Goal: Information Seeking & Learning: Learn about a topic

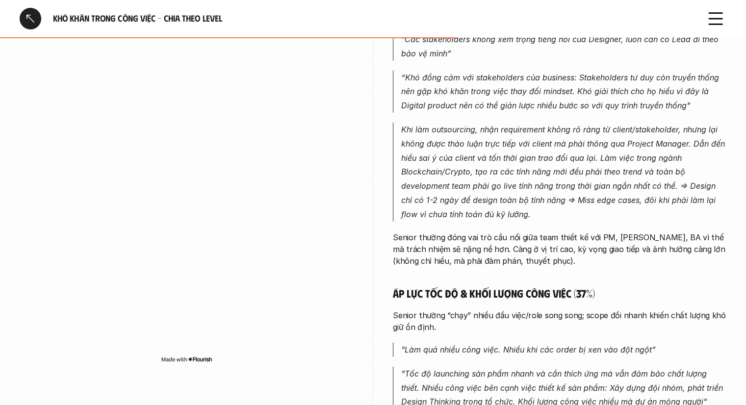
scroll to position [2518, 0]
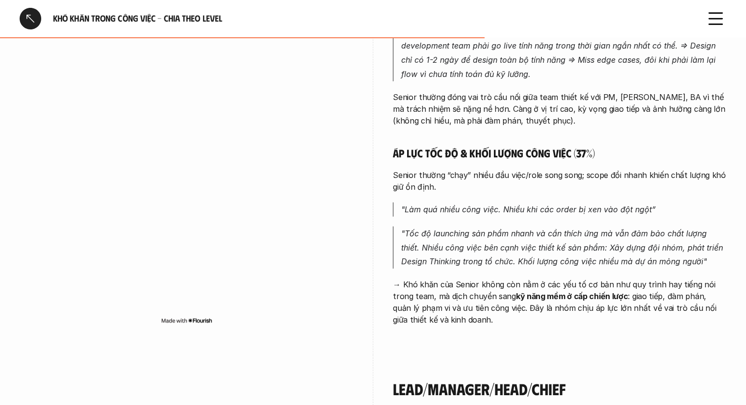
click at [387, 162] on div "Senior/Expert Vẫn là vấn đề về stakeholder nhưng ở level Senior/Expert thì lại …" at bounding box center [373, 61] width 707 height 589
click at [442, 315] on div "Senior/Expert Vẫn là vấn đề về stakeholder nhưng ở level Senior/Expert thì lại …" at bounding box center [560, 61] width 334 height 589
drag, startPoint x: 460, startPoint y: 331, endPoint x: 277, endPoint y: 327, distance: 183.6
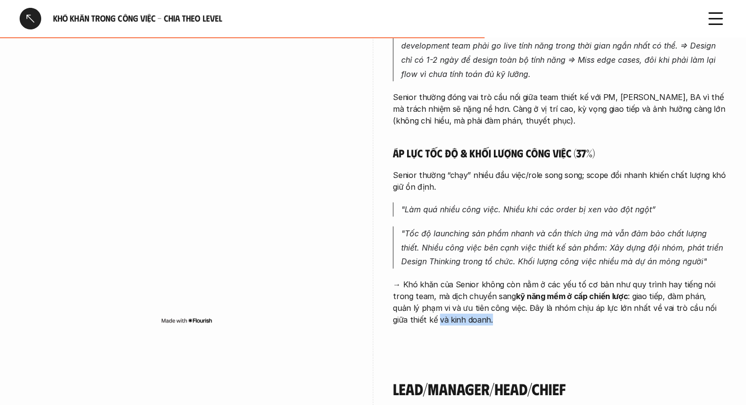
click at [309, 323] on div "Senior/Expert Vẫn là vấn đề về stakeholder nhưng ở level Senior/Expert thì lại …" at bounding box center [373, 61] width 707 height 589
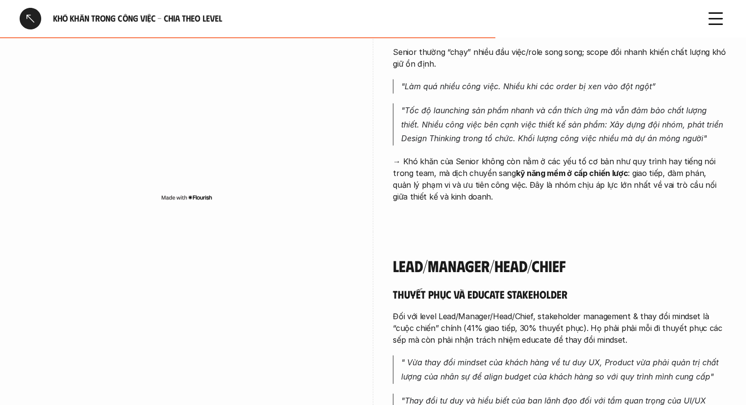
scroll to position [2665, 0]
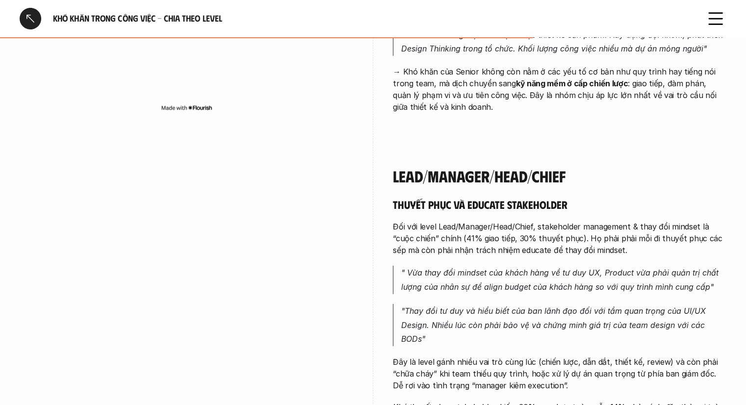
scroll to position [2763, 0]
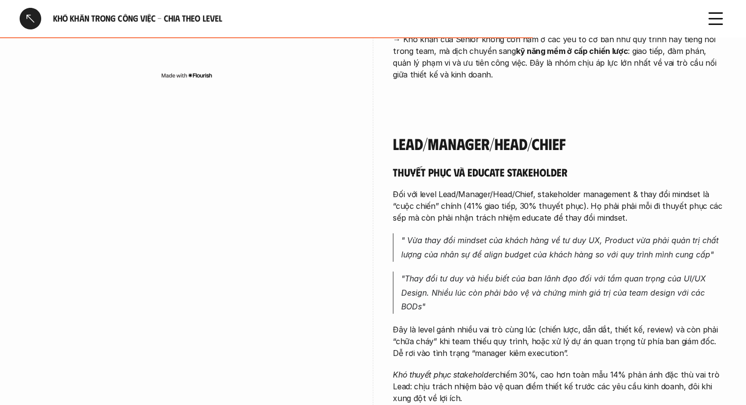
drag, startPoint x: 522, startPoint y: 390, endPoint x: 540, endPoint y: 391, distance: 18.2
drag, startPoint x: 540, startPoint y: 391, endPoint x: 518, endPoint y: 395, distance: 22.8
click at [506, 390] on p "Khó thuyết phục stakeholder chiếm 30%, cao hơn toàn mẫu 14% phản ánh đặc thù va…" at bounding box center [560, 386] width 334 height 35
click at [504, 388] on p "Khó thuyết phục stakeholder chiếm 30%, cao hơn toàn mẫu 14% phản ánh đặc thù va…" at bounding box center [560, 386] width 334 height 35
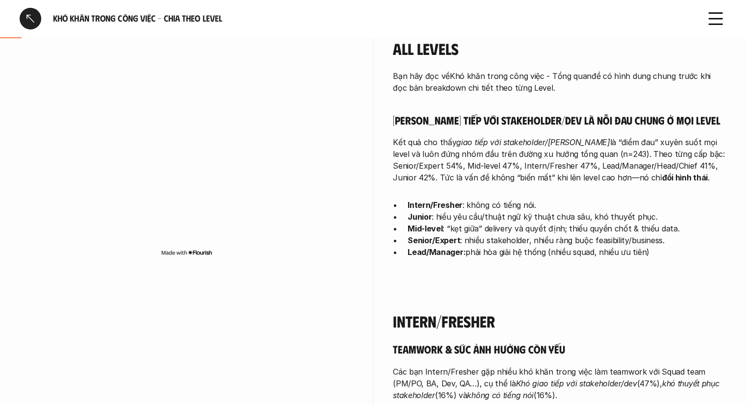
scroll to position [0, 0]
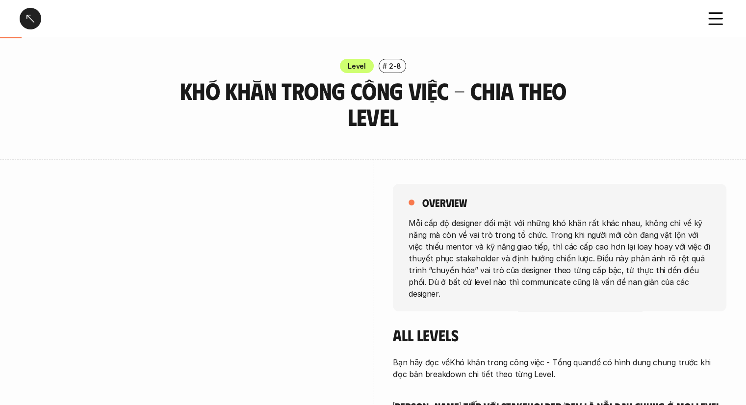
click at [15, 19] on div "Khó khăn trong công việc - Chia theo Level" at bounding box center [373, 18] width 746 height 37
click at [26, 16] on div at bounding box center [31, 19] width 22 height 22
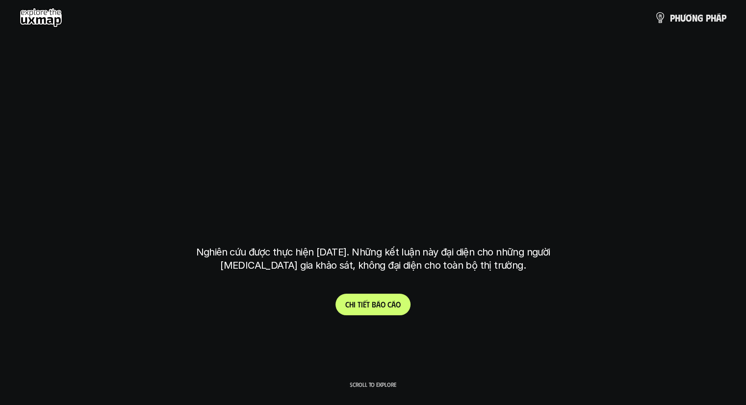
scroll to position [2827, 0]
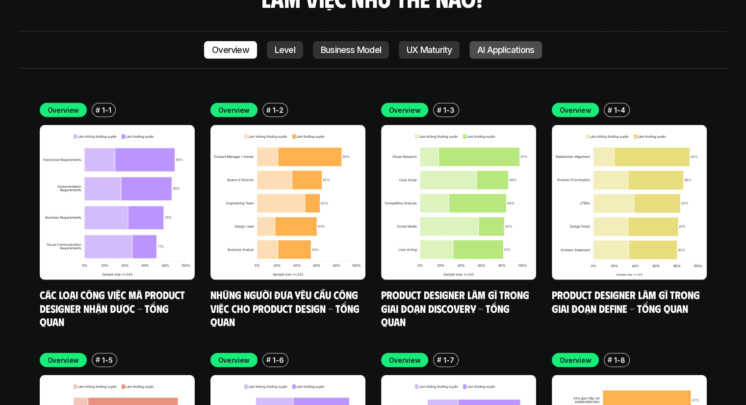
click at [482, 45] on p "AI Applications" at bounding box center [505, 50] width 57 height 10
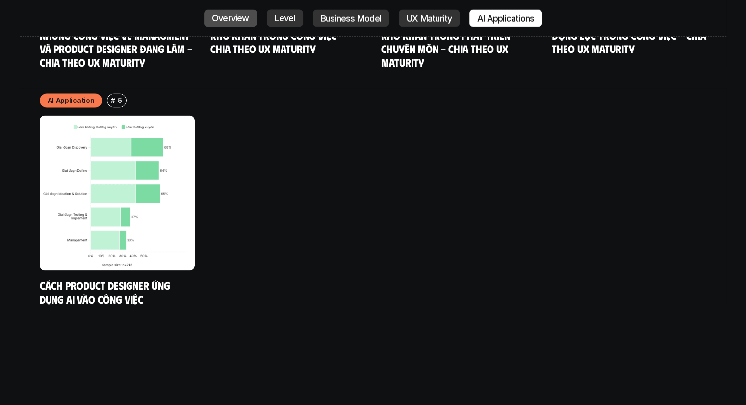
click at [234, 18] on p "Overview" at bounding box center [230, 19] width 37 height 10
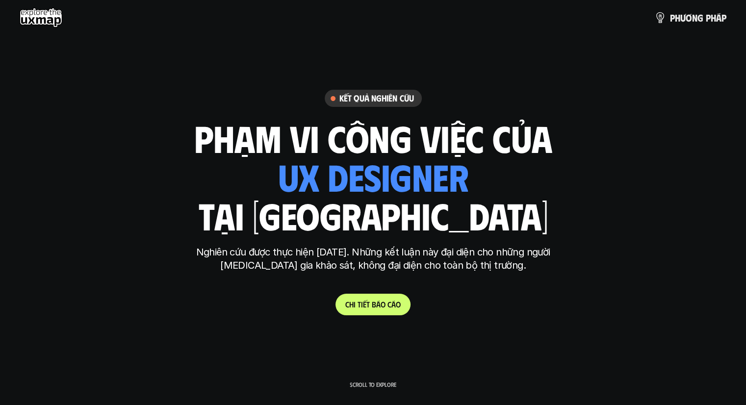
click at [39, 17] on use at bounding box center [41, 18] width 43 height 20
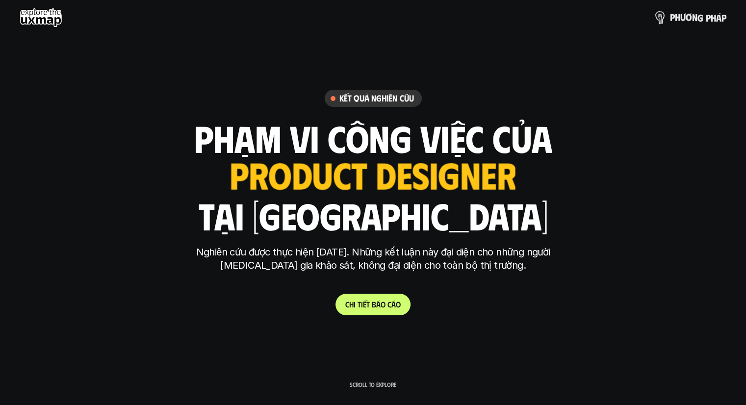
click at [688, 8] on link "p h ư ơ n g p h á p" at bounding box center [691, 18] width 72 height 20
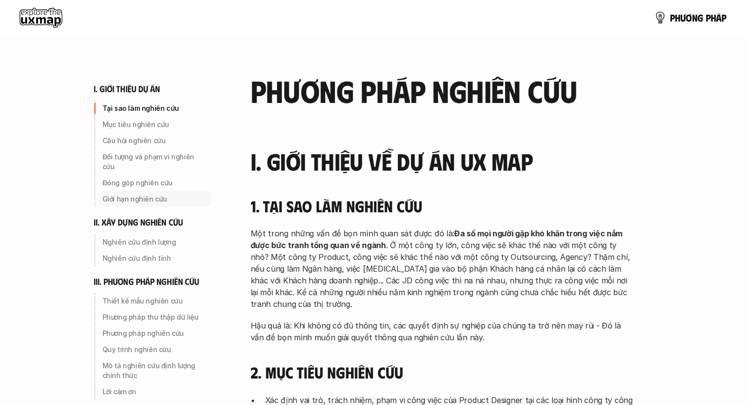
click at [166, 191] on div "Giới hạn nghiên cứu" at bounding box center [155, 199] width 113 height 16
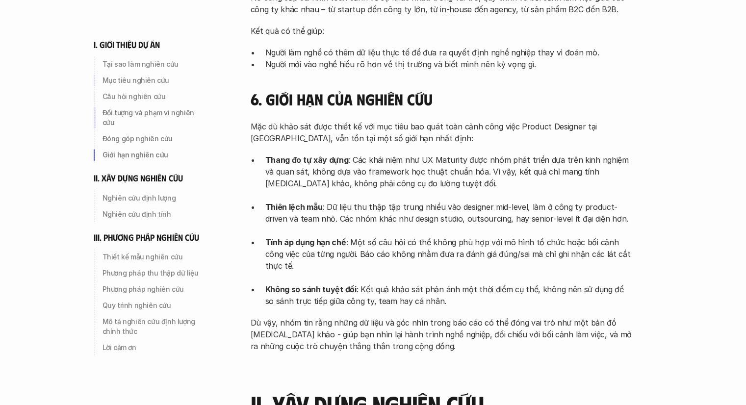
scroll to position [936, 0]
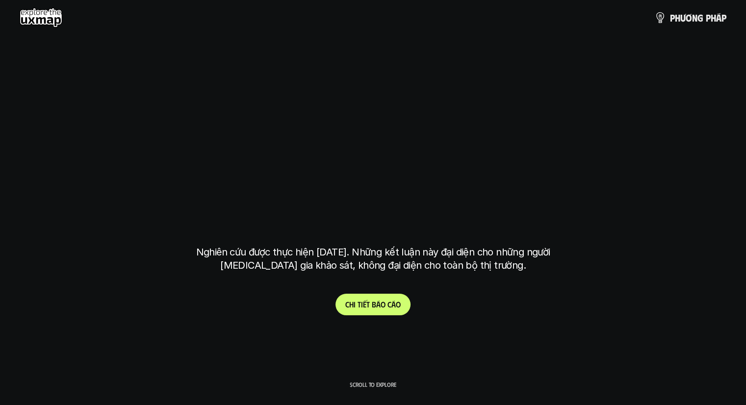
scroll to position [2827, 0]
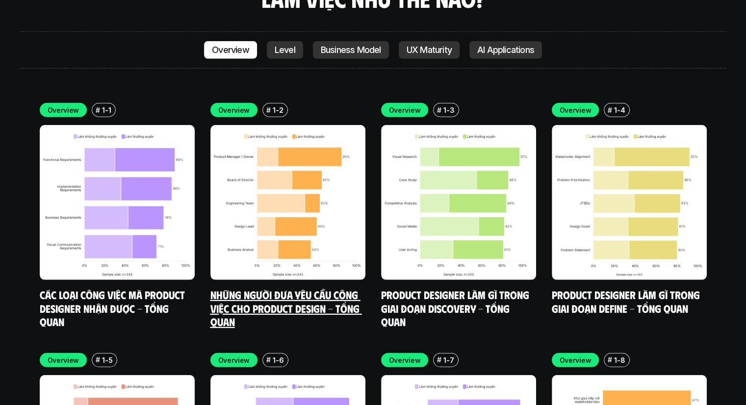
drag, startPoint x: 217, startPoint y: 57, endPoint x: 221, endPoint y: 67, distance: 10.6
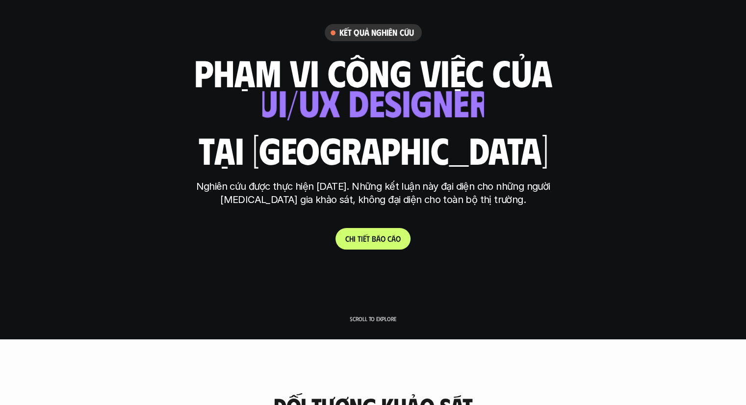
scroll to position [0, 0]
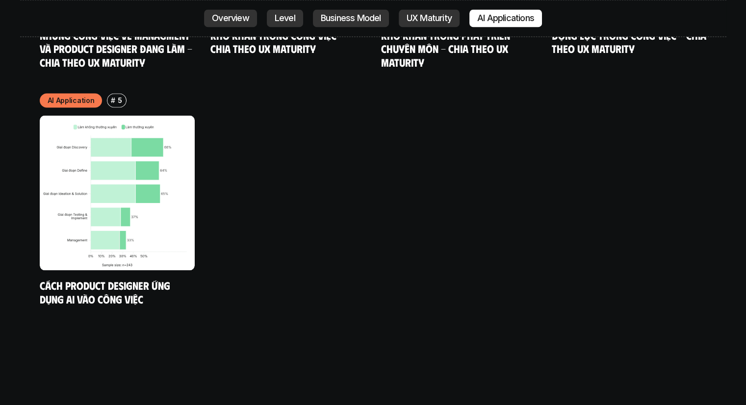
scroll to position [2827, 0]
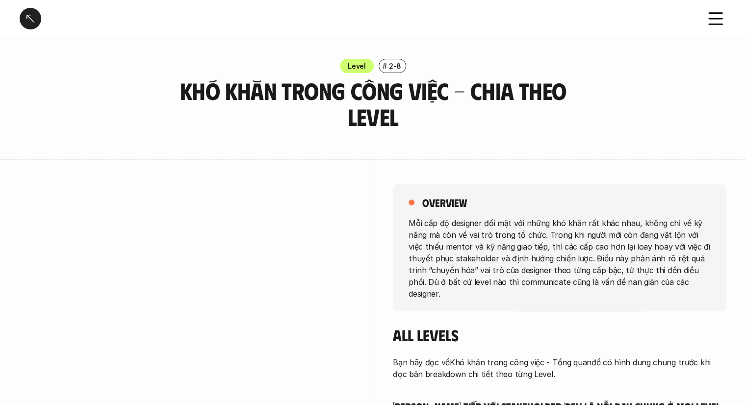
scroll to position [3828, 0]
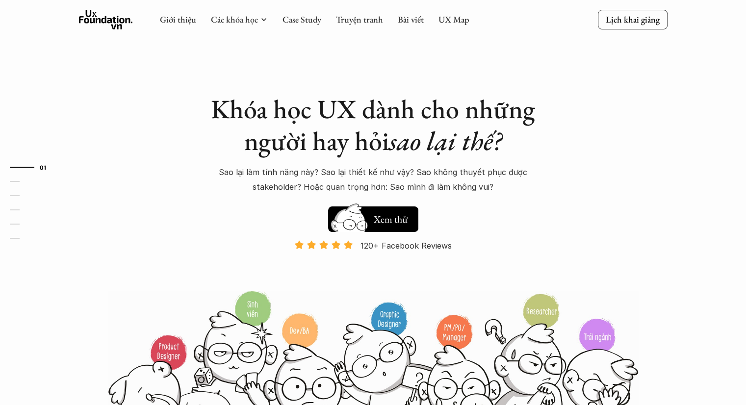
click at [0, 75] on div "01 02 03 04 05 06" at bounding box center [49, 202] width 98 height 405
click at [0, 66] on div "01 02 03 04 05 06" at bounding box center [49, 202] width 98 height 405
click at [418, 22] on link "Bài viết" at bounding box center [411, 19] width 26 height 11
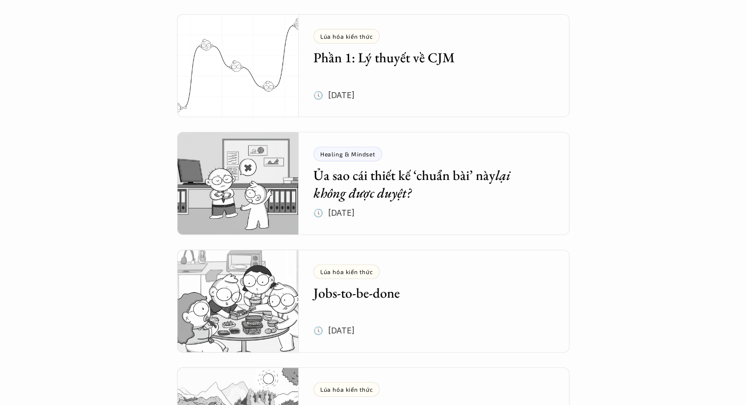
scroll to position [344, 0]
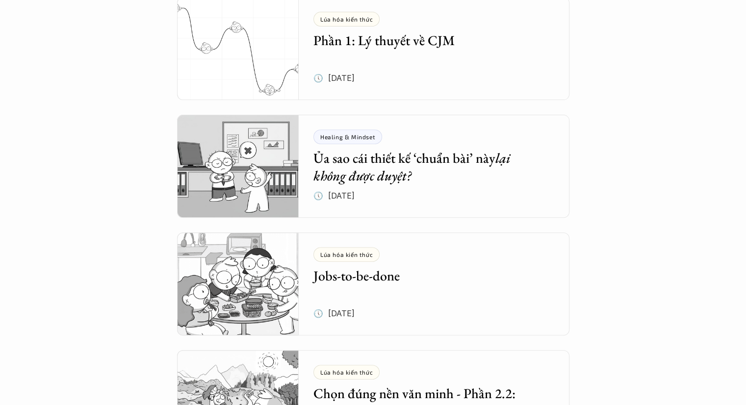
click at [0, 221] on div "Tổng hợp bài viết Dưới dây là những bài viết mà bọn mình hi vọng sẽ cung cấp đư…" at bounding box center [373, 366] width 746 height 1420
click at [262, 269] on img at bounding box center [238, 284] width 122 height 103
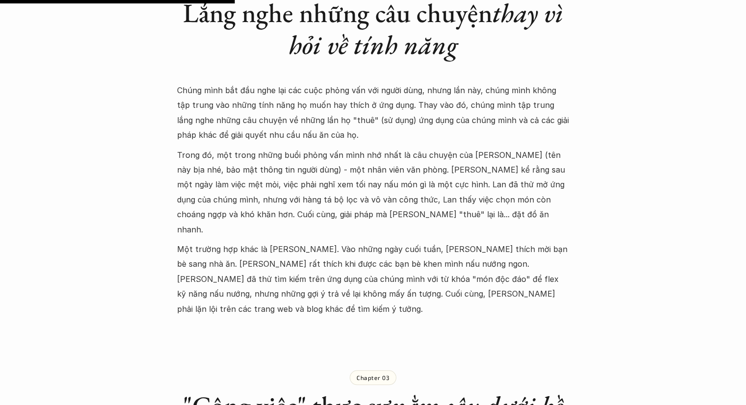
scroll to position [1031, 0]
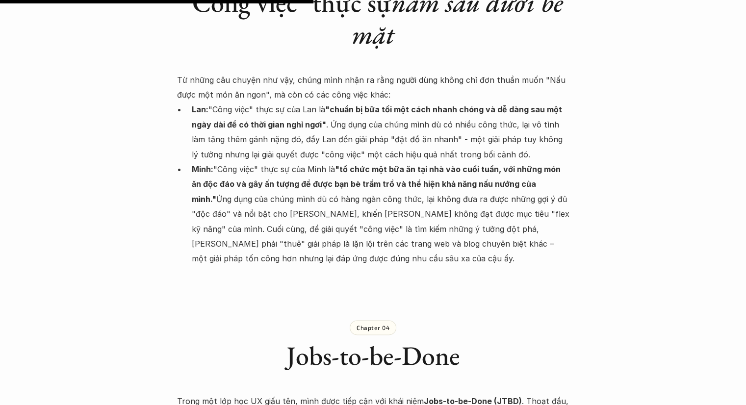
scroll to position [1356, 0]
